Goal: Participate in discussion

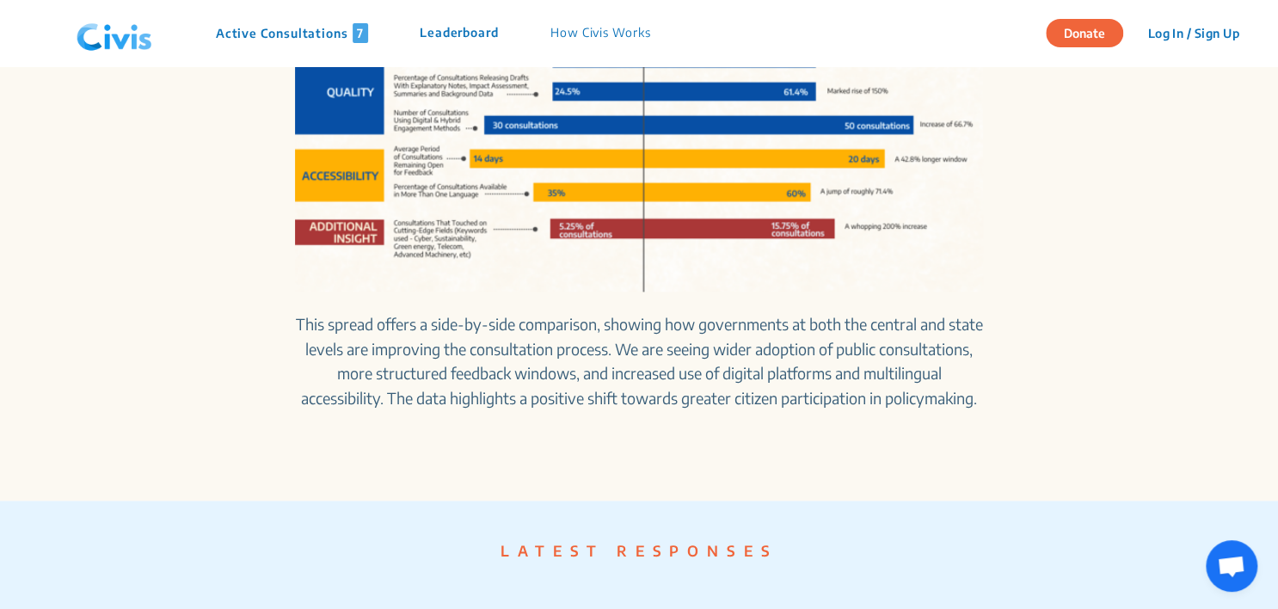
scroll to position [1032, 0]
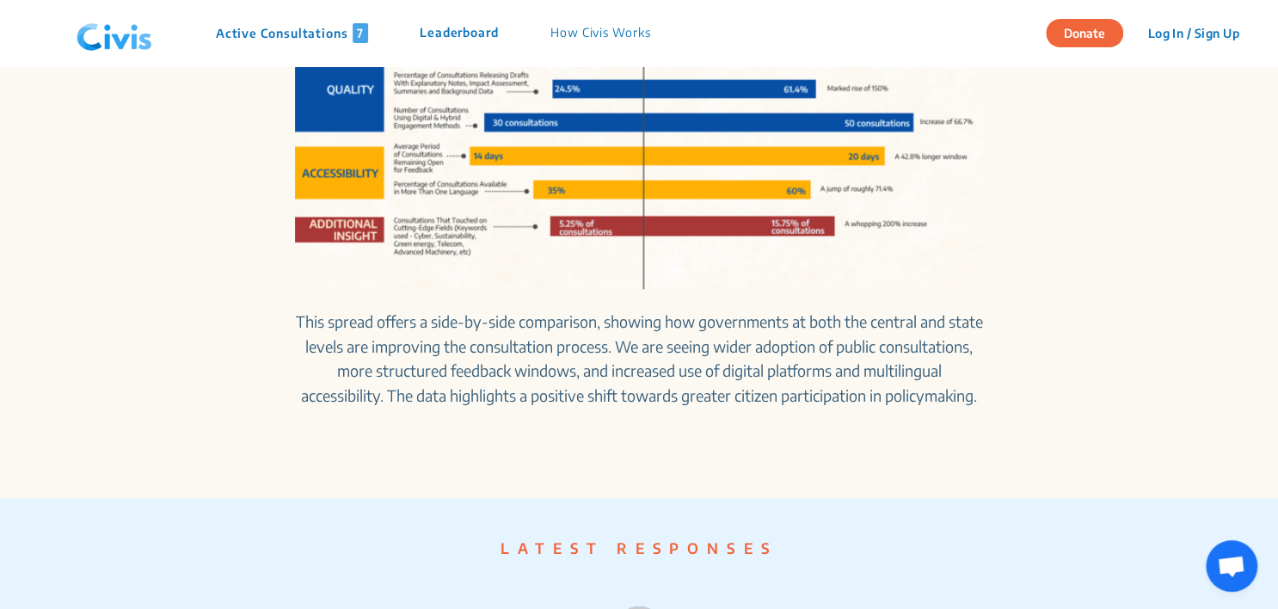
click at [316, 35] on p "Active Consultations 7" at bounding box center [292, 33] width 152 height 20
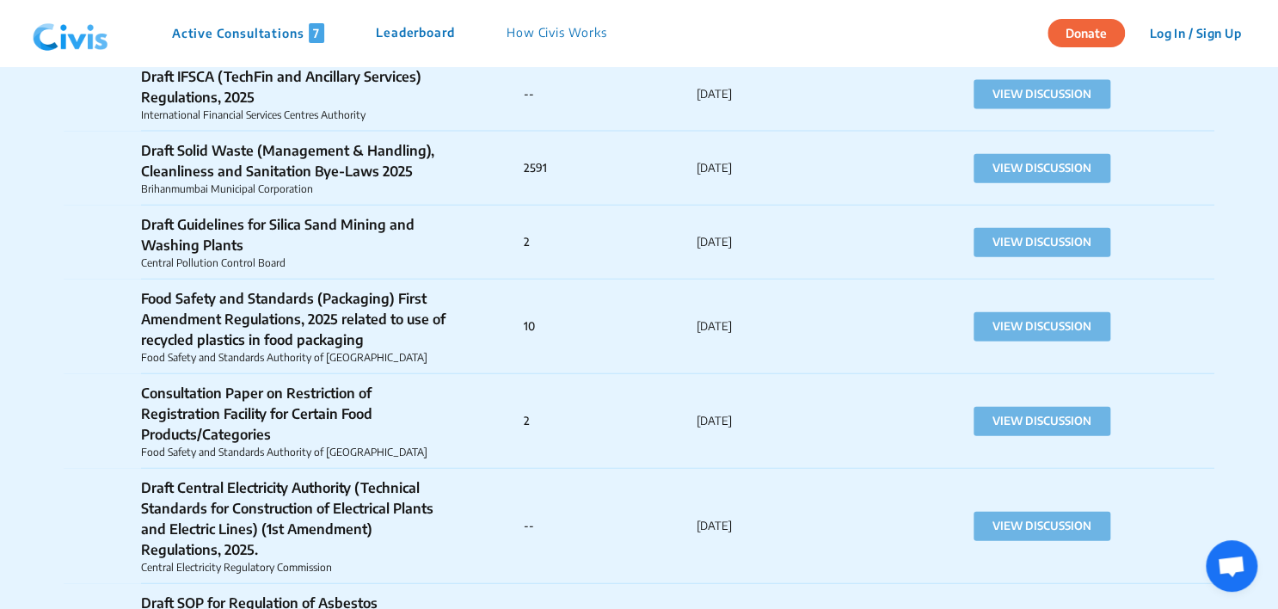
scroll to position [11351, 0]
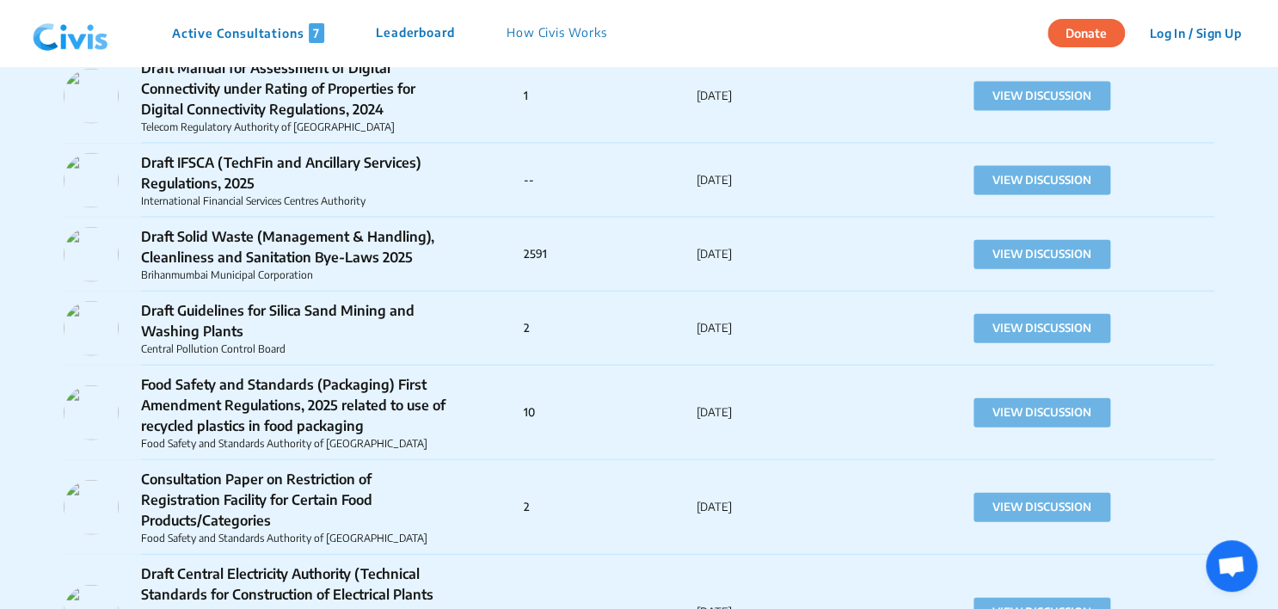
click at [339, 228] on p "Draft Solid Waste (Management & Handling), Cleanliness and Sanitation Bye-Laws …" at bounding box center [294, 246] width 306 height 41
click at [1005, 241] on button "VIEW DISCUSSION" at bounding box center [1041, 254] width 137 height 29
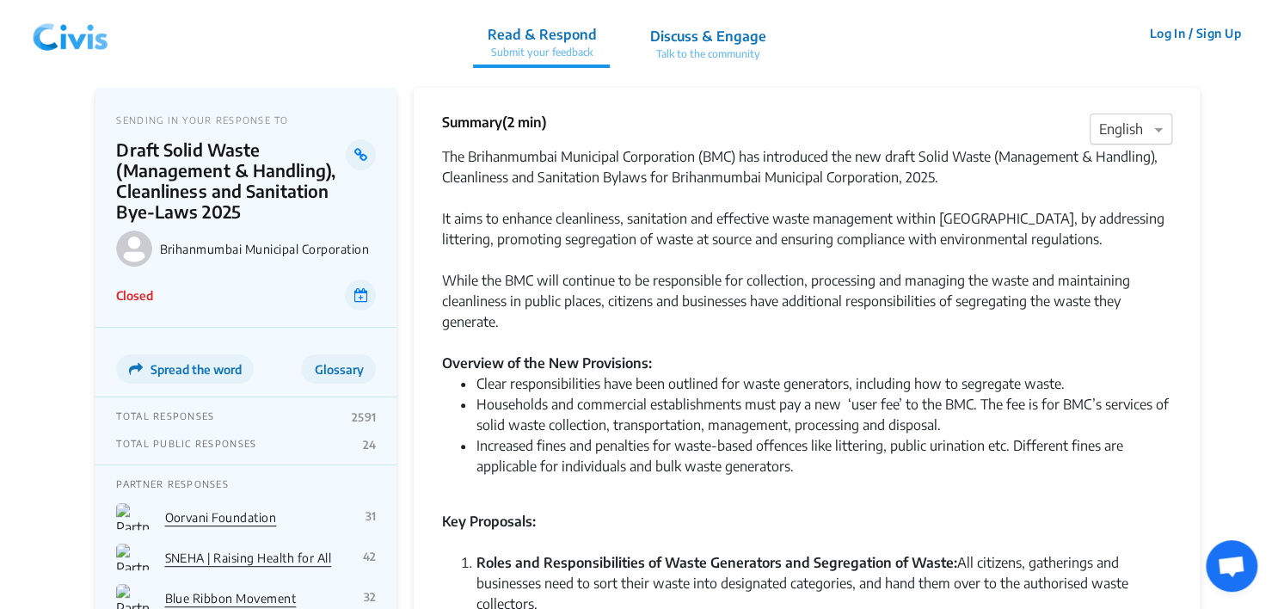
click at [1142, 131] on div at bounding box center [1130, 130] width 81 height 22
click at [1133, 229] on span "Marathi" at bounding box center [1122, 230] width 47 height 17
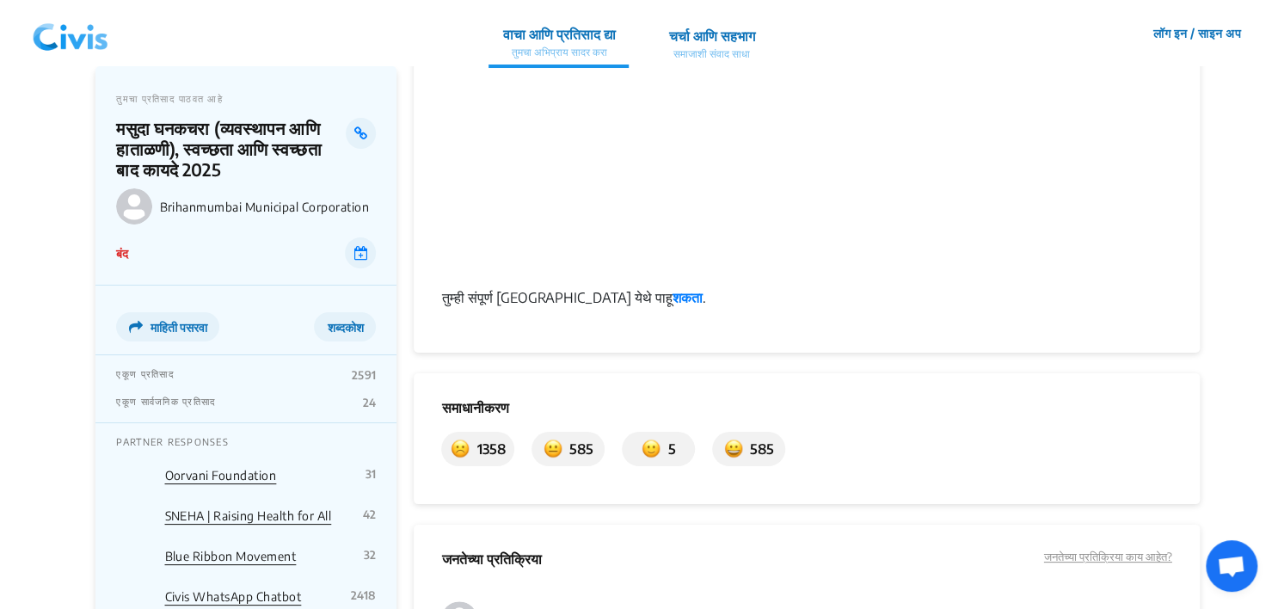
scroll to position [3096, 0]
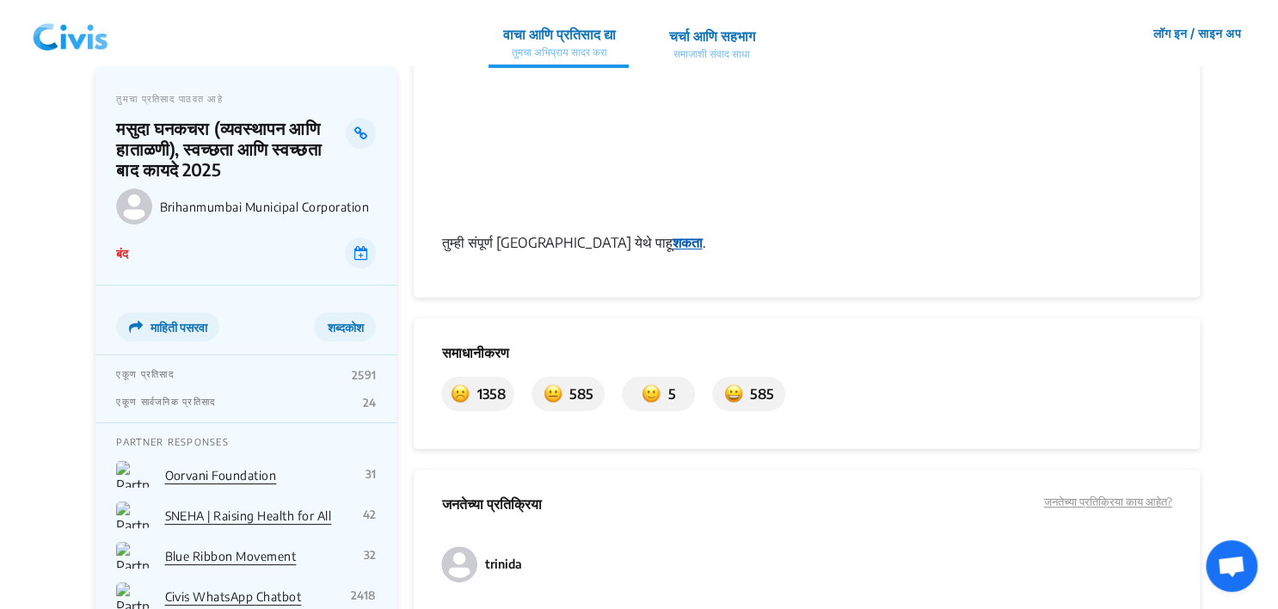
click at [672, 243] on strong "शकता" at bounding box center [687, 242] width 30 height 17
